Goal: Task Accomplishment & Management: Manage account settings

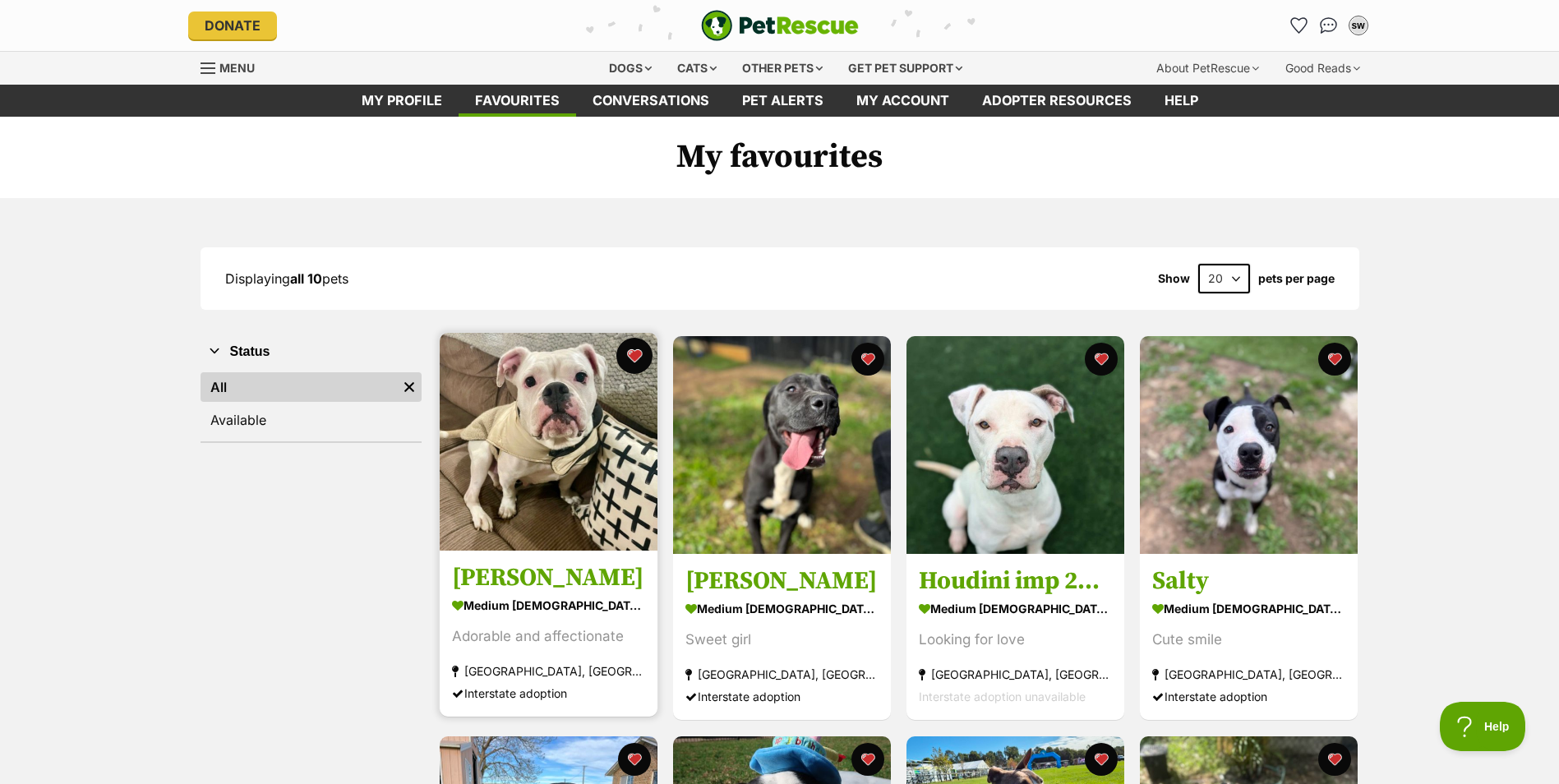
click at [629, 356] on button "favourite" at bounding box center [634, 355] width 36 height 36
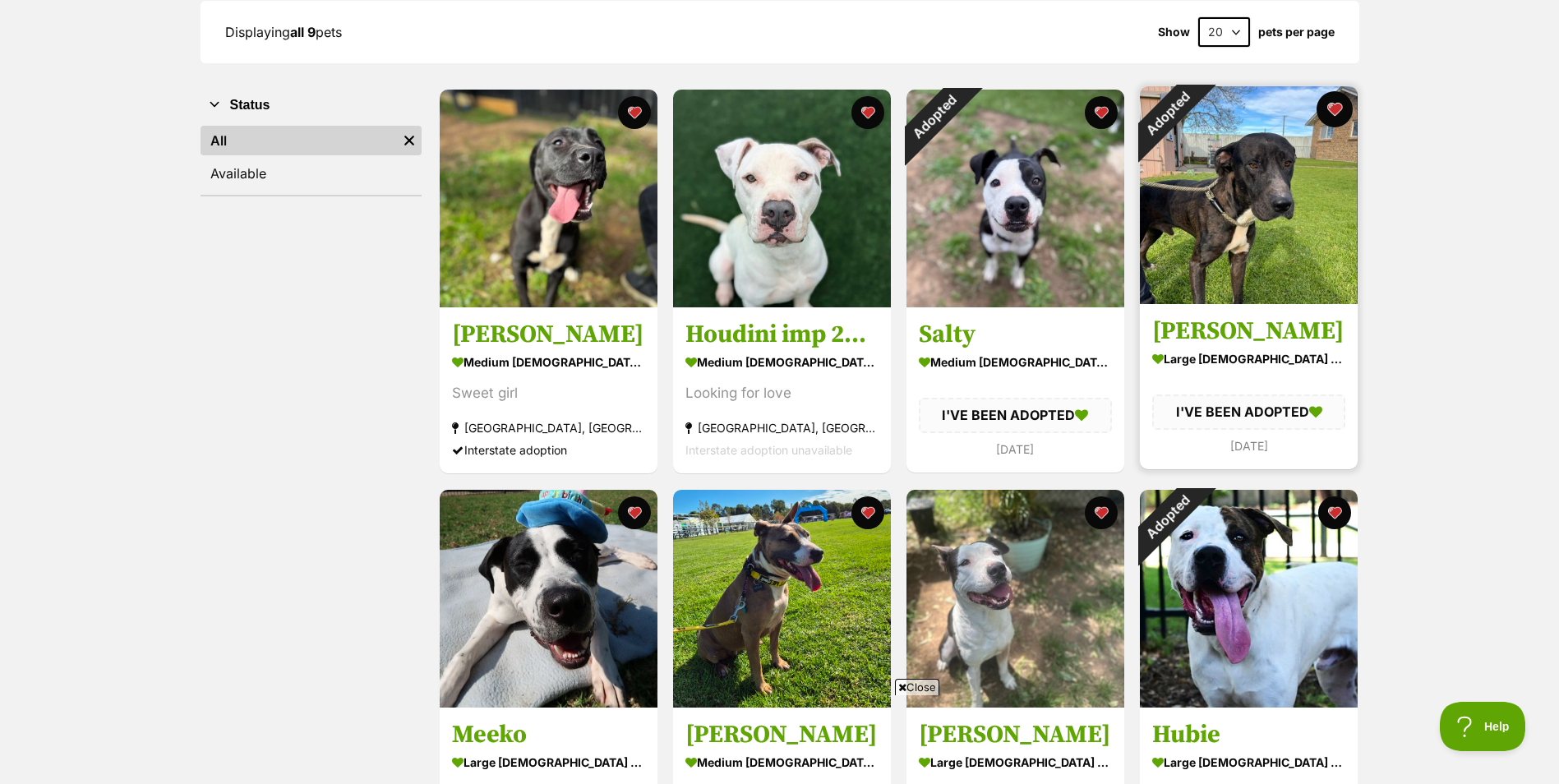
click at [1342, 105] on button "favourite" at bounding box center [1334, 109] width 36 height 36
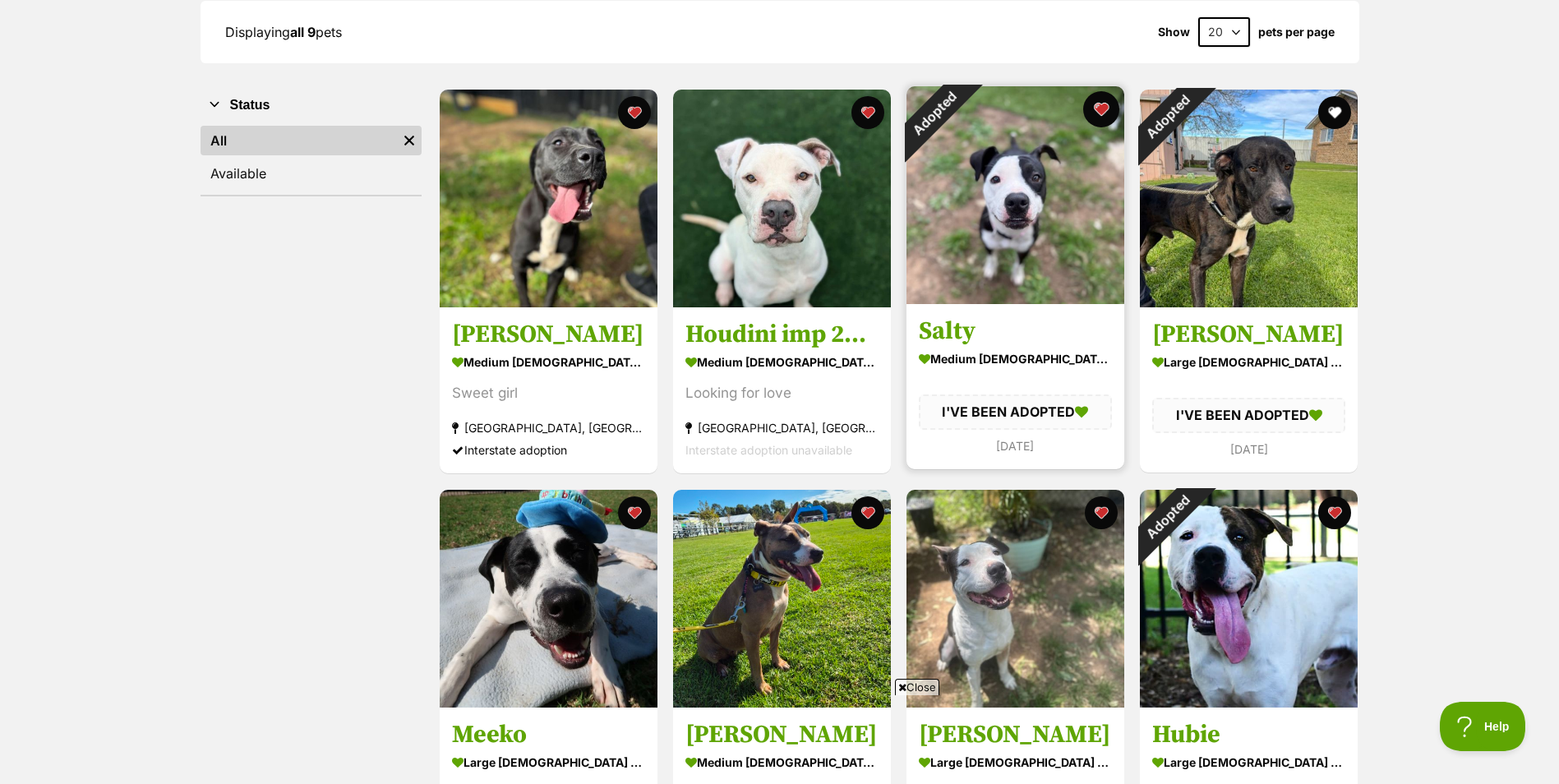
click at [1106, 111] on button "favourite" at bounding box center [1102, 109] width 36 height 36
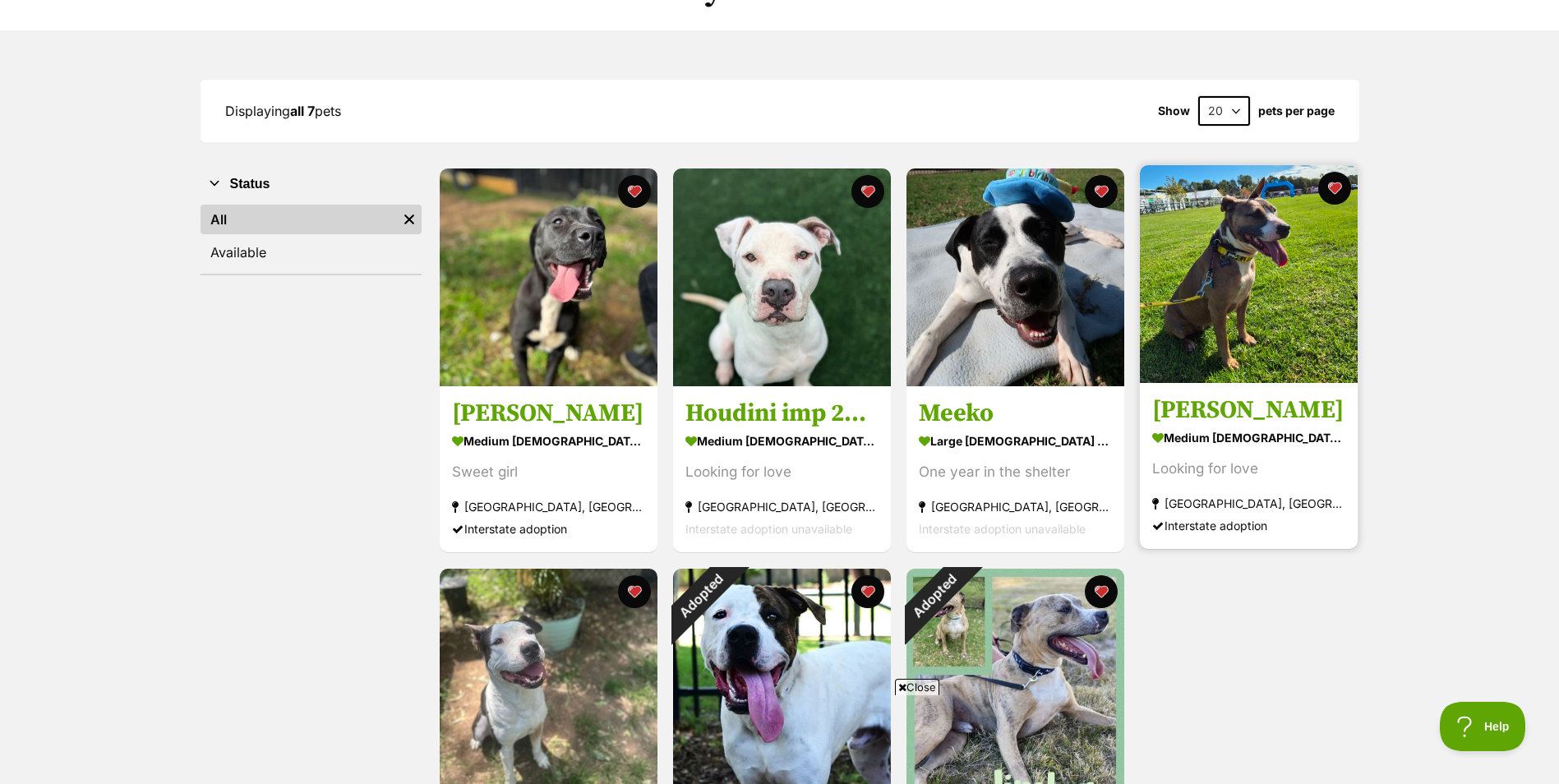
scroll to position [164, 0]
